Goal: Communication & Community: Answer question/provide support

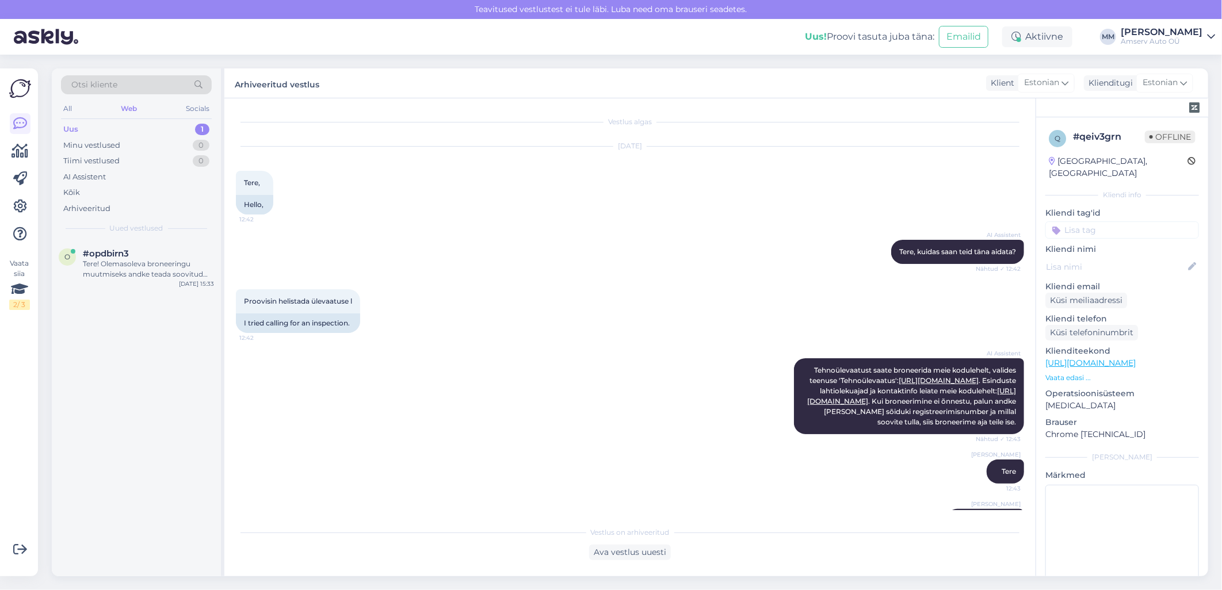
scroll to position [151, 0]
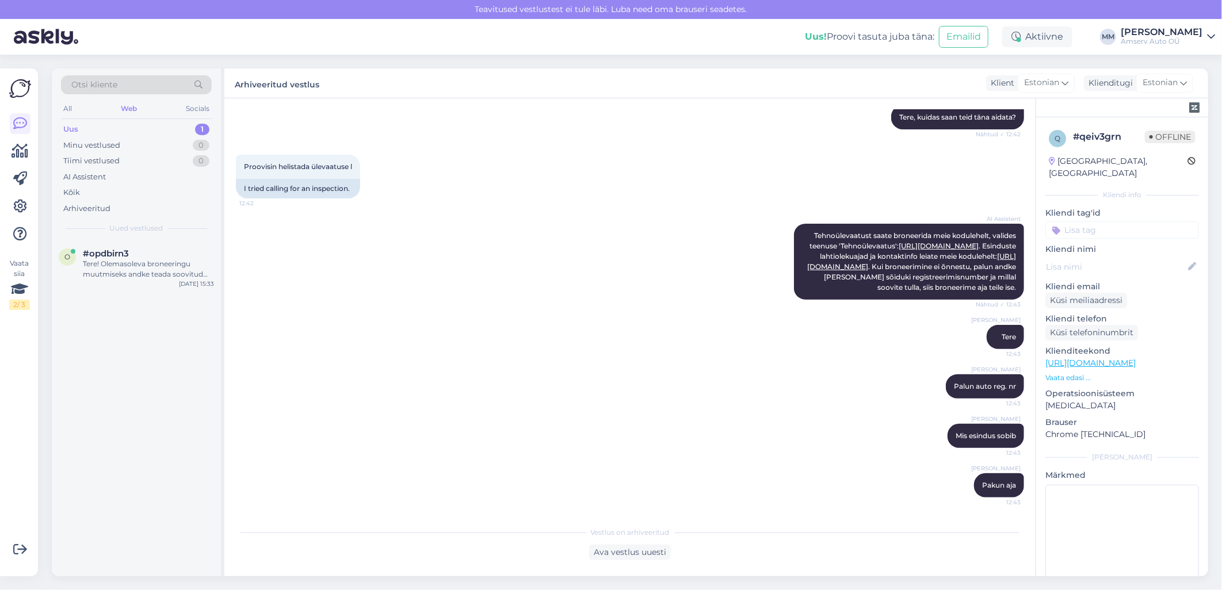
click at [174, 127] on div "Uus 1" at bounding box center [136, 129] width 151 height 16
click at [140, 266] on div "Tere! Olemasoleva broneeringu muutmiseks andke teada soovitud uus kuupäev ja ke…" at bounding box center [148, 269] width 131 height 21
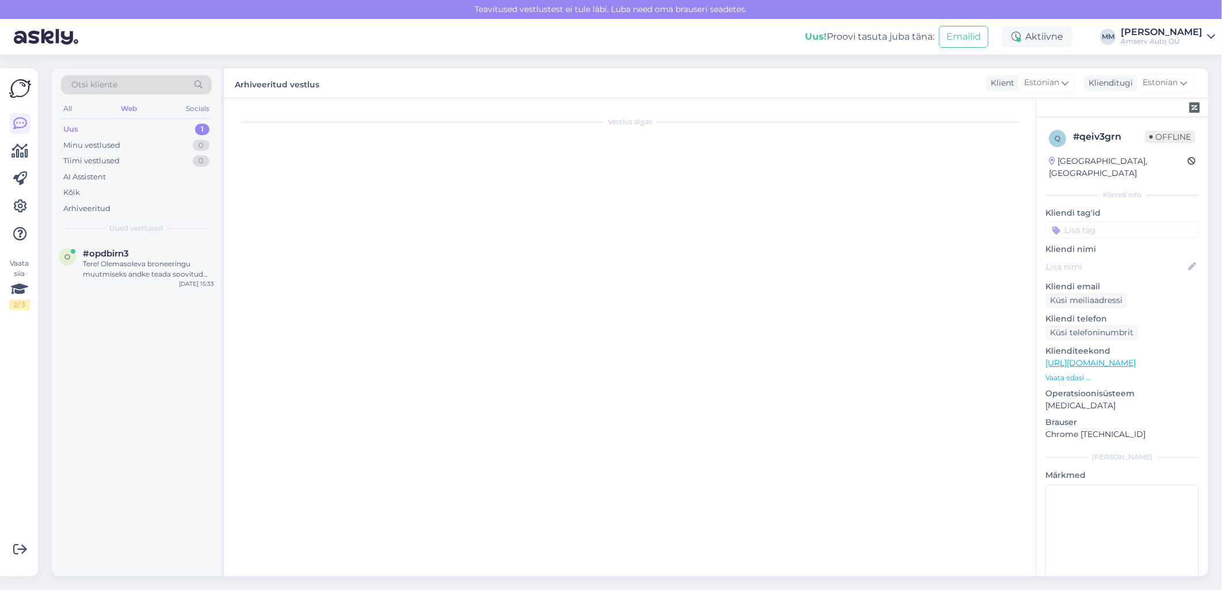
scroll to position [0, 0]
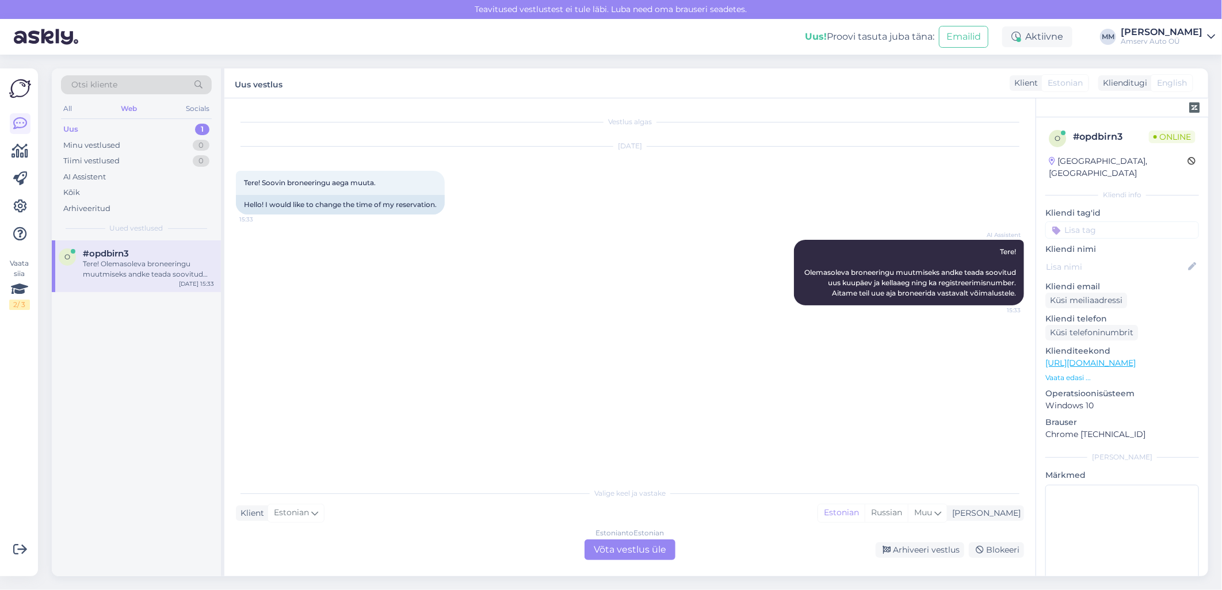
click at [611, 542] on div "Estonian to Estonian Võta vestlus üle" at bounding box center [629, 550] width 91 height 21
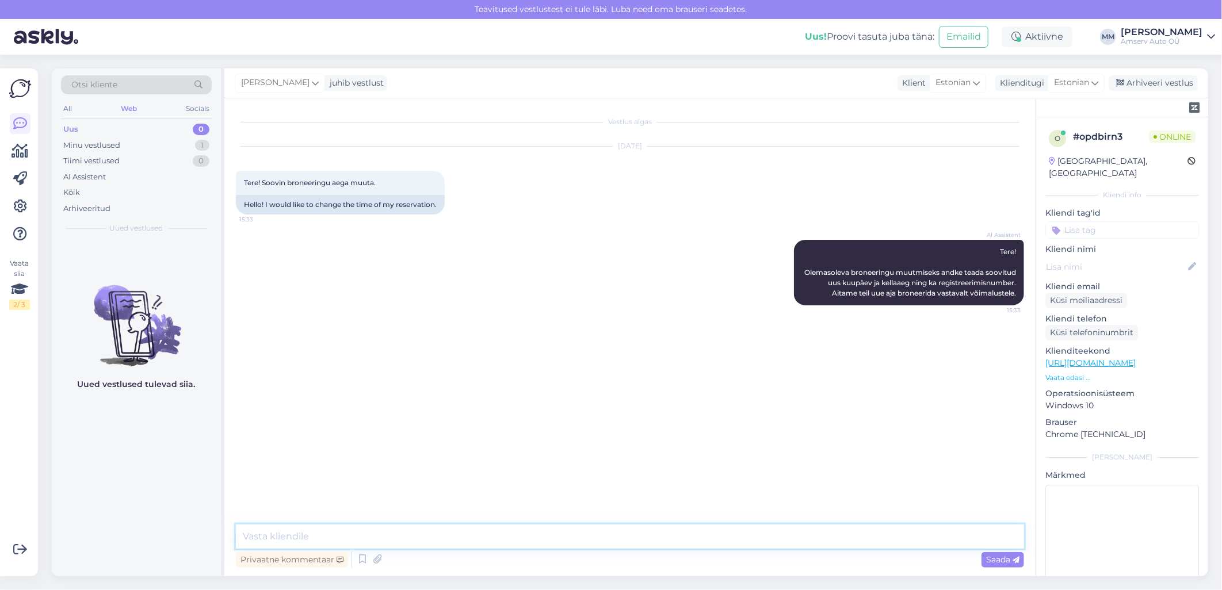
click at [614, 541] on textarea at bounding box center [630, 537] width 788 height 24
type textarea "Palun auto reg. nr"
type textarea "Mis esinduses aeg broneeritud"
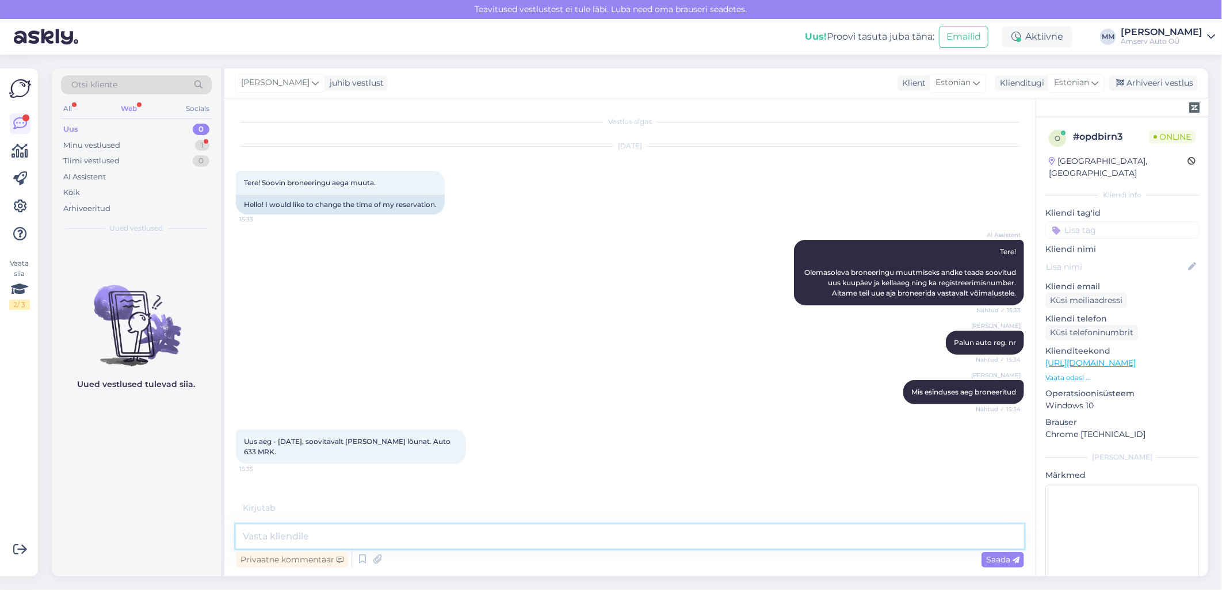
click at [297, 536] on textarea at bounding box center [630, 537] width 788 height 24
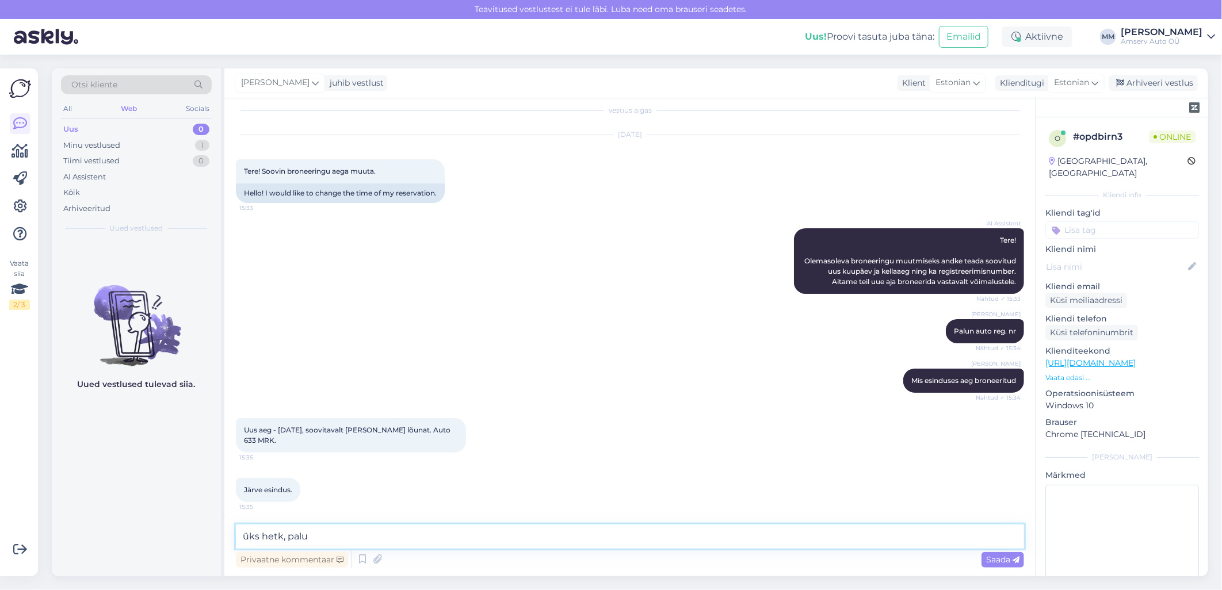
type textarea "üks hetk, palun"
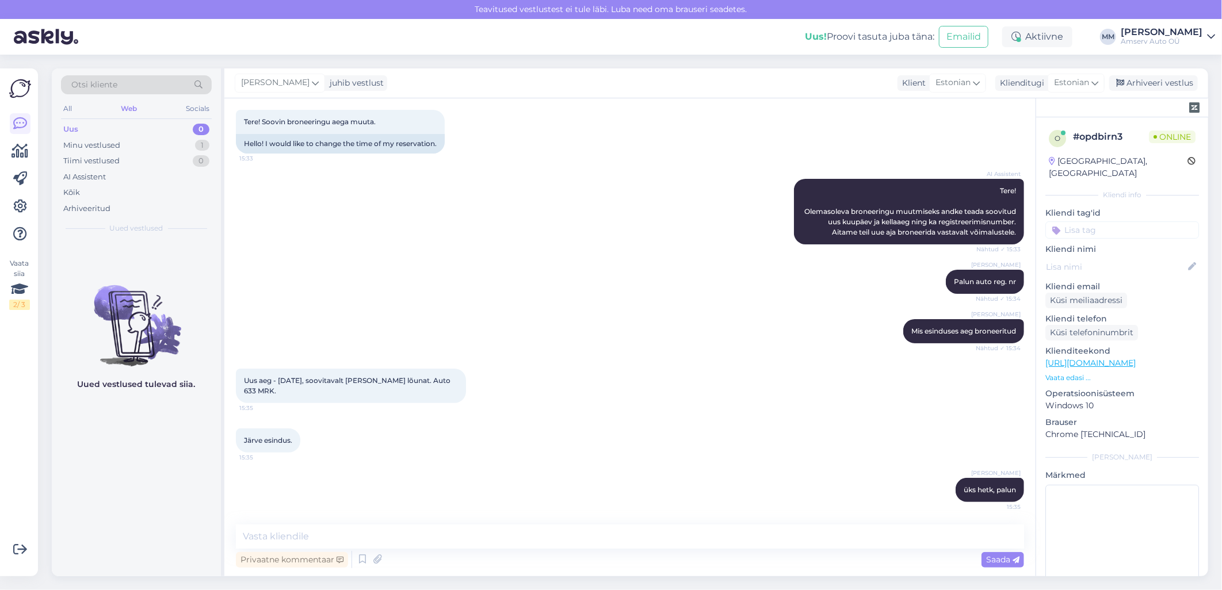
drag, startPoint x: 272, startPoint y: 389, endPoint x: 242, endPoint y: 390, distance: 29.9
click at [242, 390] on div "Uus aeg - [DATE], soovitavalt [PERSON_NAME] lõunat. Auto 633 MRK. 15:35" at bounding box center [351, 386] width 230 height 35
copy span "633 MRK"
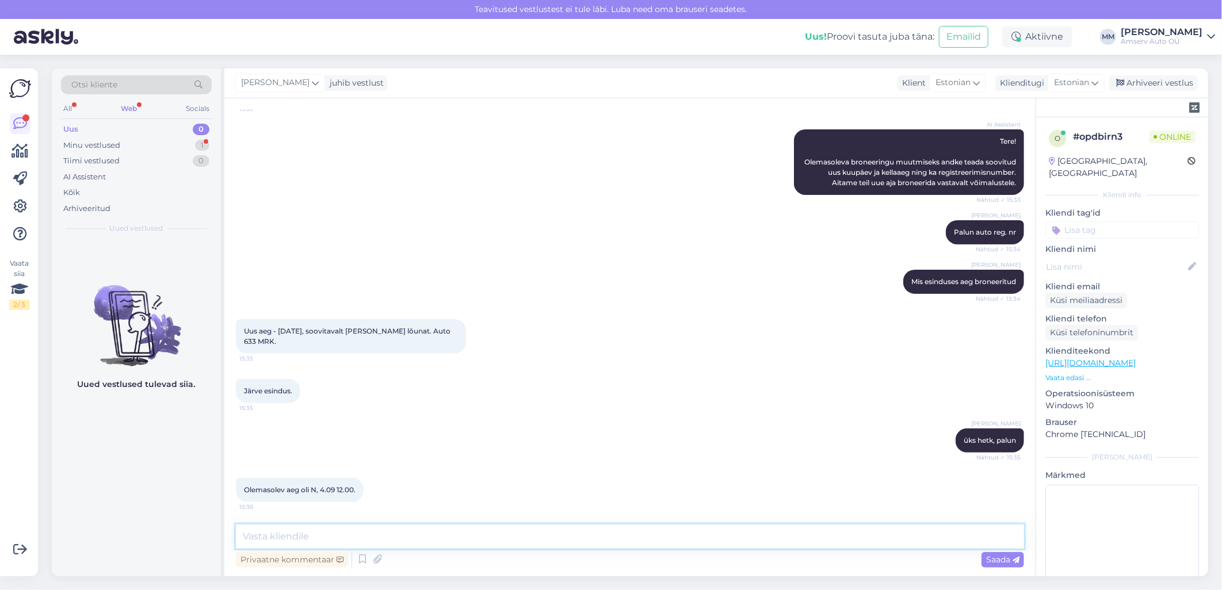
click at [375, 540] on textarea at bounding box center [630, 537] width 788 height 24
type textarea "M"
type textarea "Kas [PERSON_NAME] 12:00 sobib?"
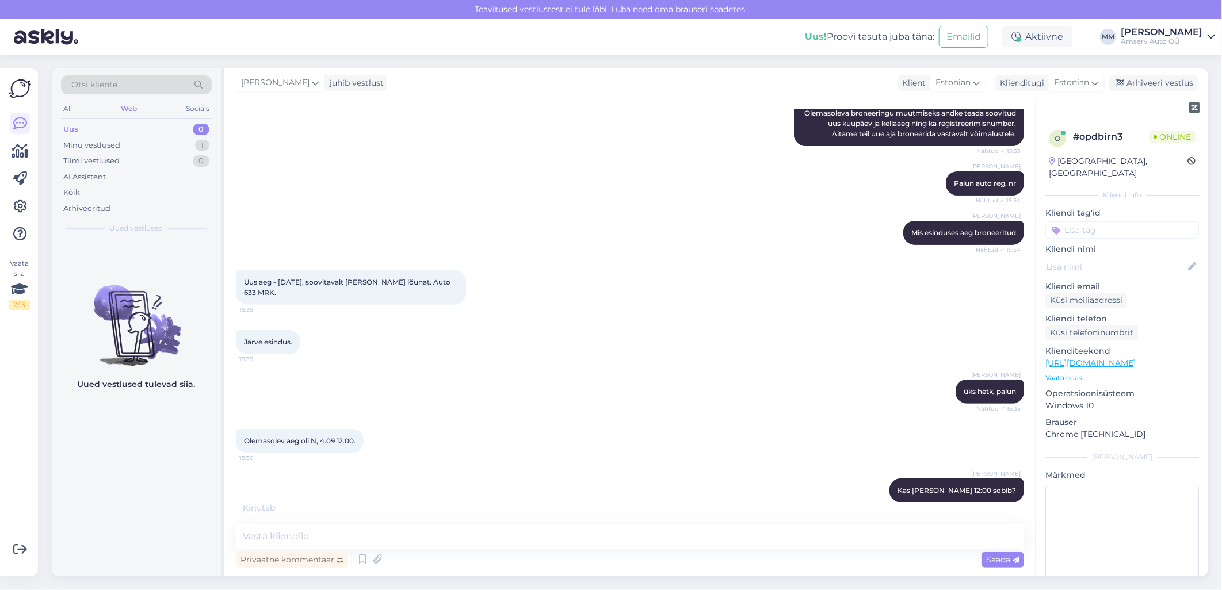
scroll to position [209, 0]
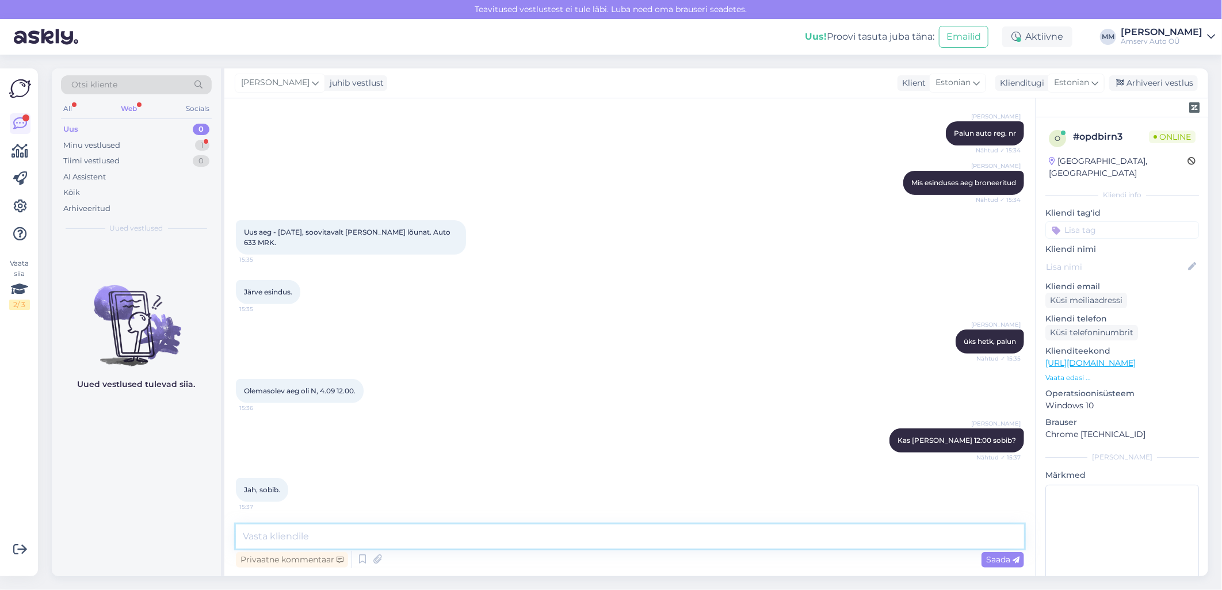
click at [698, 542] on textarea at bounding box center [630, 537] width 788 height 24
type textarea "Tänan Teid!"
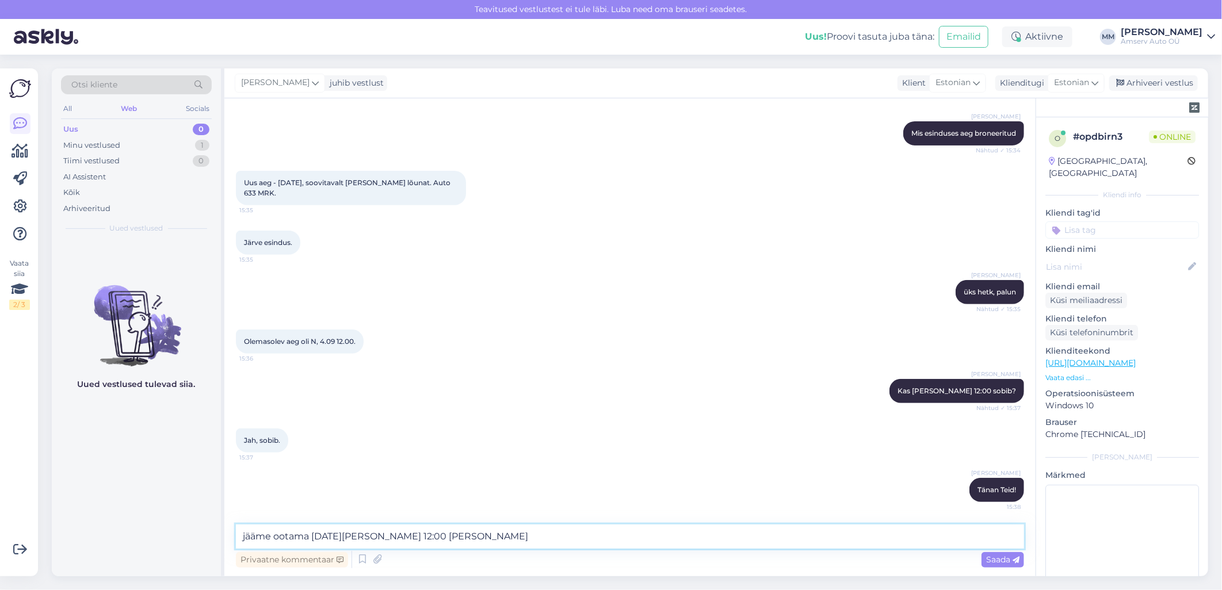
type textarea "jääme ootama [DATE][PERSON_NAME] 12:00 Järvel"
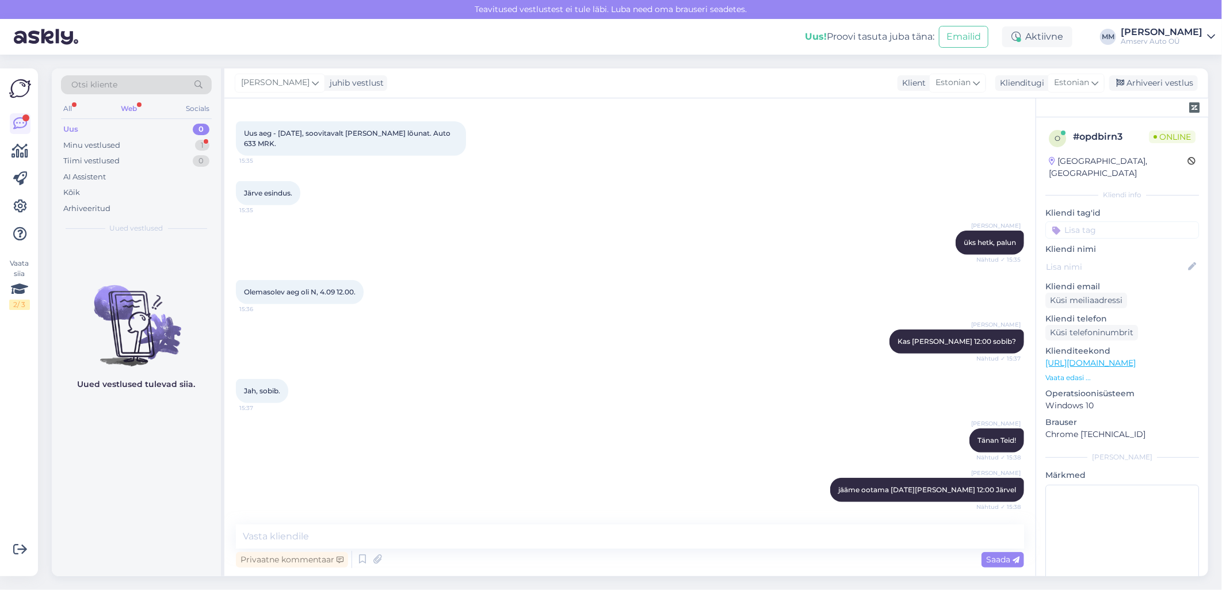
scroll to position [358, 0]
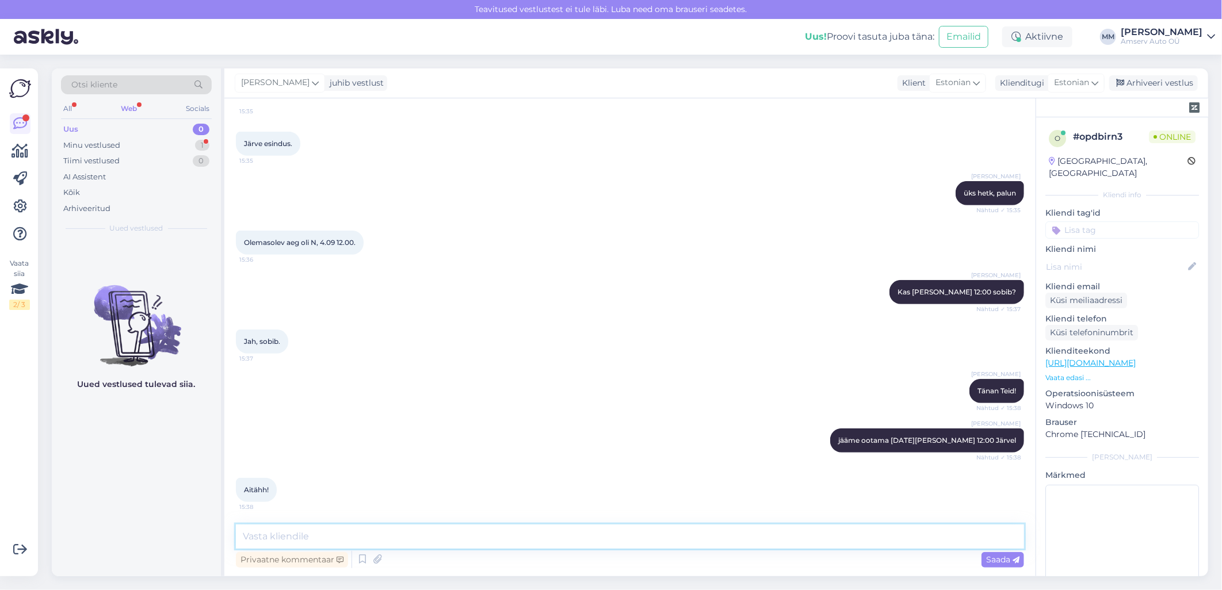
click at [299, 537] on textarea at bounding box center [630, 537] width 788 height 24
type textarea "Aitäh Teile!"
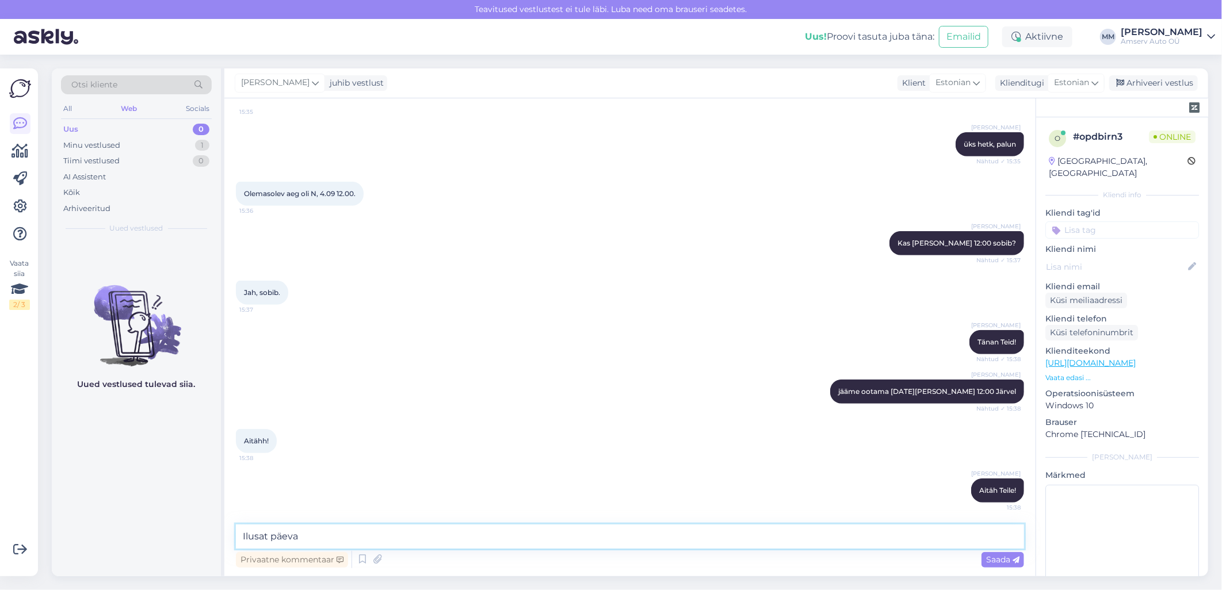
type textarea "Ilusat päeva!"
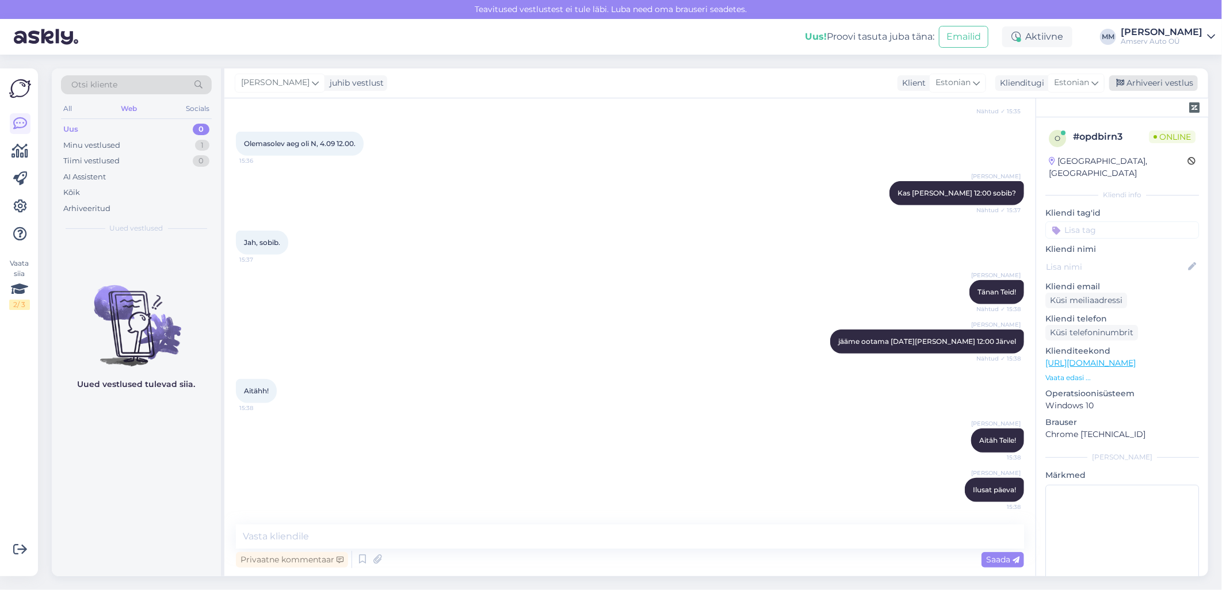
click at [1146, 86] on div "Arhiveeri vestlus" at bounding box center [1153, 83] width 89 height 16
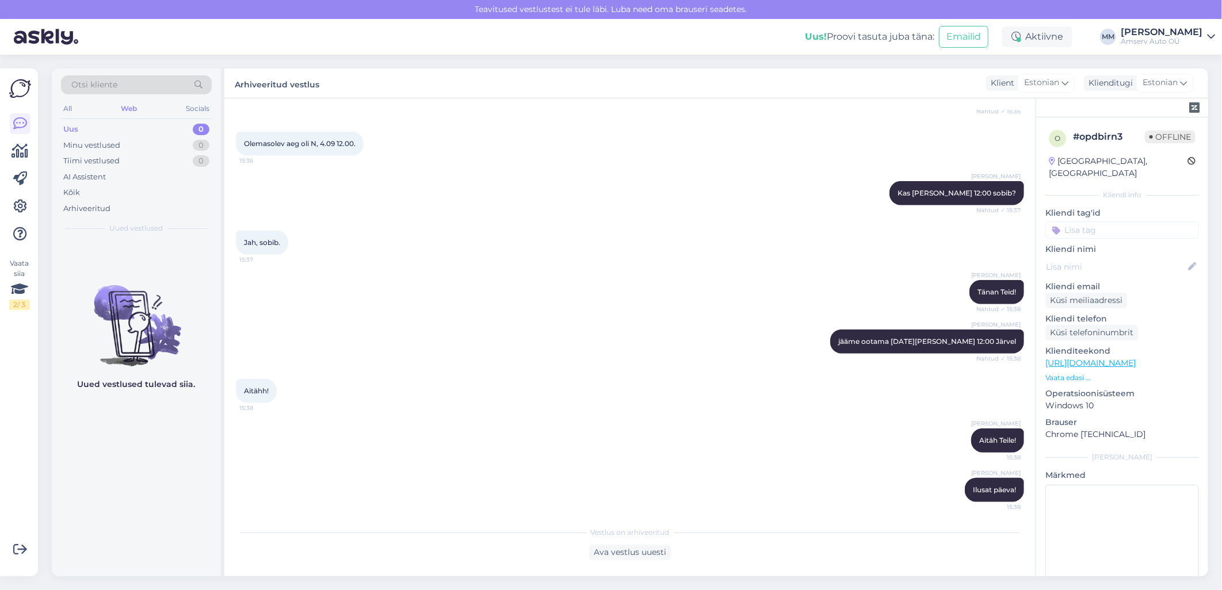
click at [1210, 33] on icon at bounding box center [1211, 36] width 8 height 9
click at [1122, 115] on div "Logi välja" at bounding box center [1112, 117] width 205 height 21
